Goal: Transaction & Acquisition: Download file/media

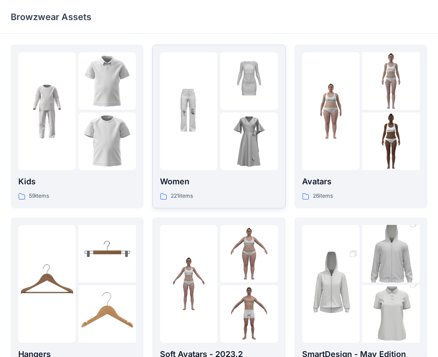
click at [196, 131] on img at bounding box center [189, 112] width 58 height 58
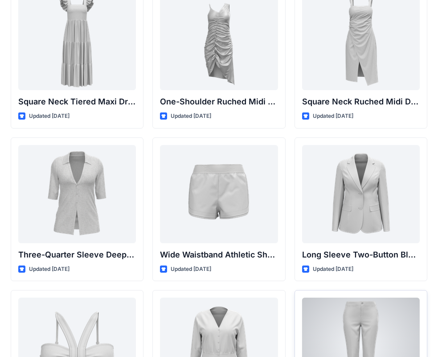
scroll to position [663, 0]
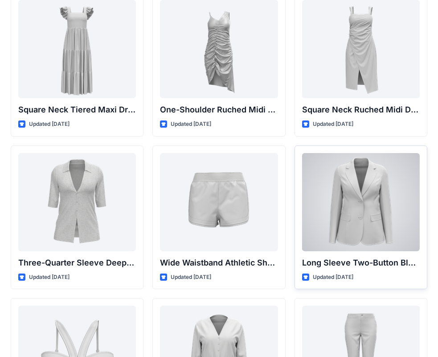
click at [365, 196] on div at bounding box center [361, 202] width 118 height 98
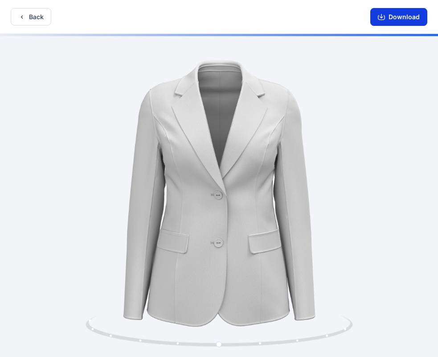
click at [400, 20] on button "Download" at bounding box center [399, 17] width 57 height 18
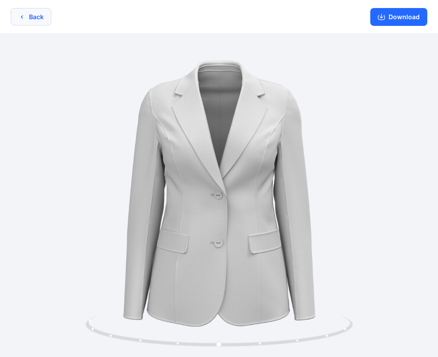
click at [33, 14] on button "Back" at bounding box center [31, 16] width 41 height 17
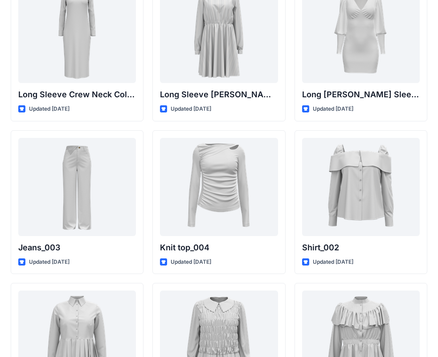
scroll to position [3709, 0]
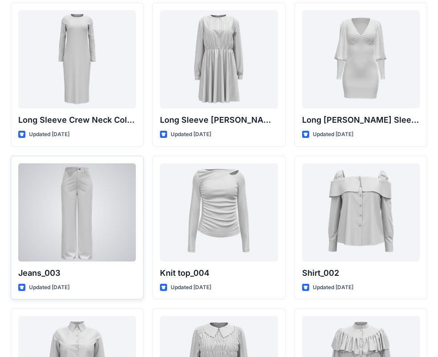
click at [64, 191] on div at bounding box center [77, 212] width 118 height 98
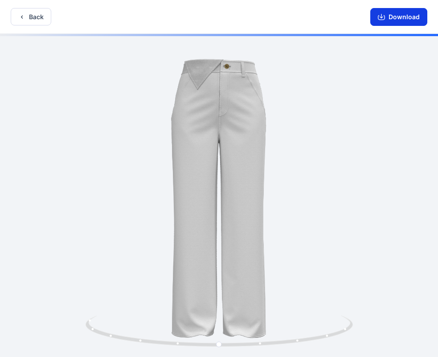
click at [404, 17] on button "Download" at bounding box center [399, 17] width 57 height 18
